Goal: Find specific page/section: Find specific page/section

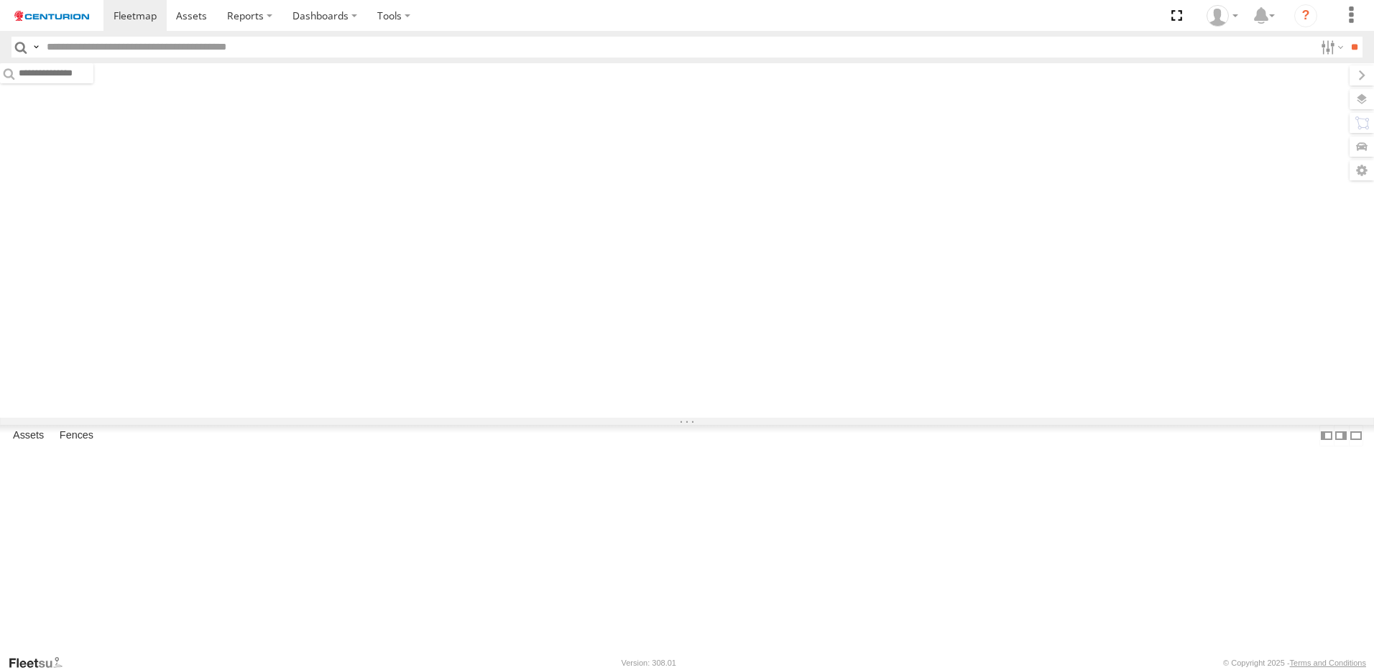
click at [203, 49] on input "text" at bounding box center [677, 47] width 1273 height 21
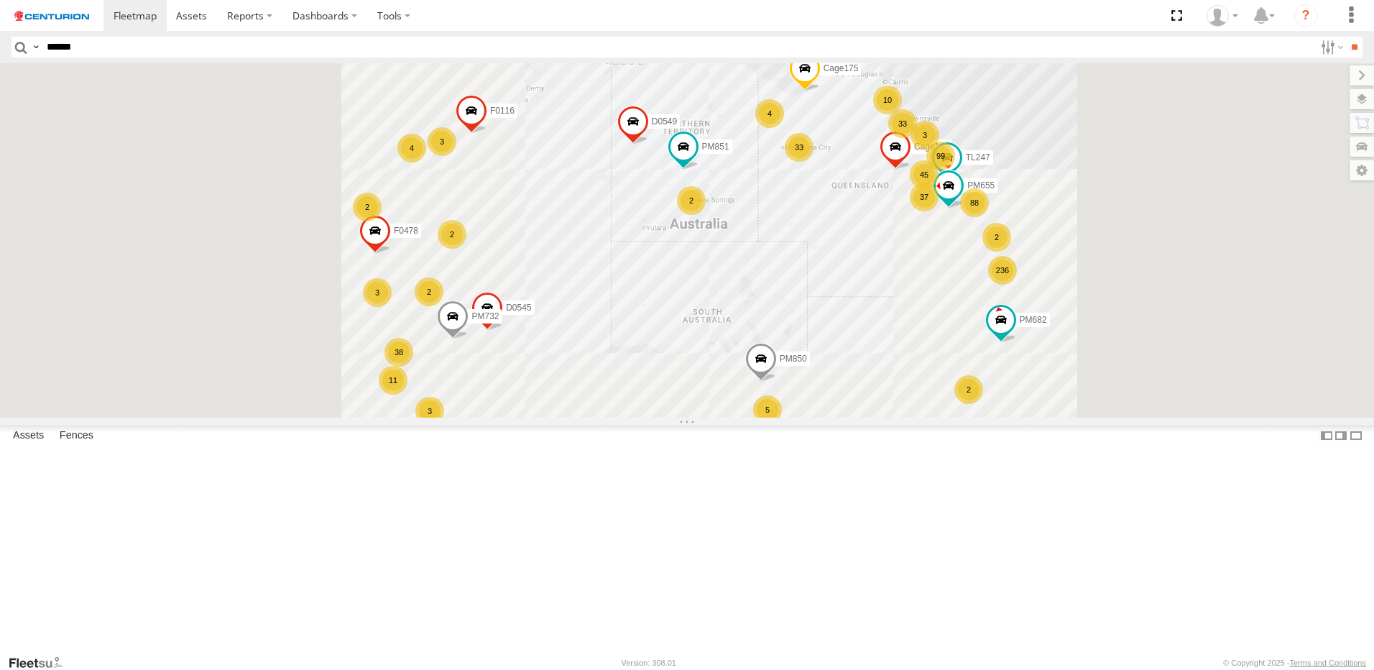
type input "******"
click at [1346, 37] on input "**" at bounding box center [1354, 47] width 17 height 21
